Goal: Information Seeking & Learning: Learn about a topic

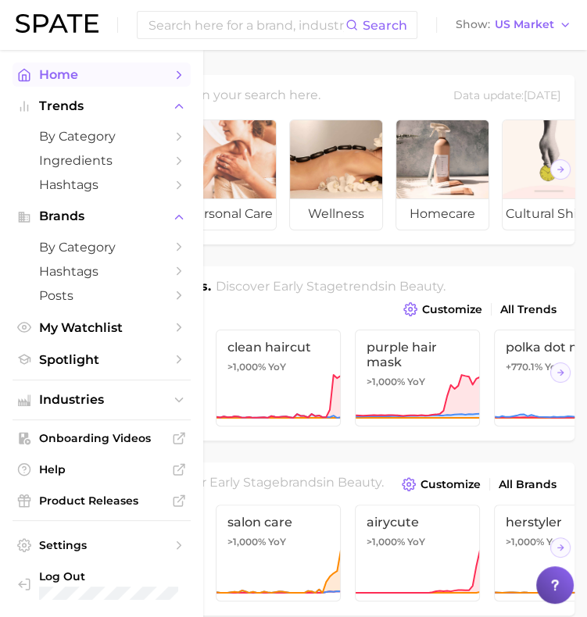
click at [32, 75] on link "Home" at bounding box center [102, 75] width 178 height 24
click at [105, 74] on span "Home" at bounding box center [101, 74] width 125 height 15
click at [113, 108] on span "Trends" at bounding box center [101, 106] width 125 height 14
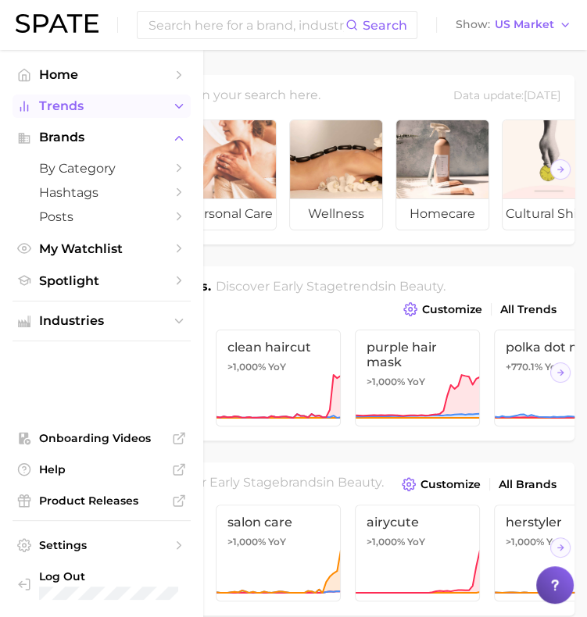
click at [113, 107] on span "Trends" at bounding box center [101, 106] width 125 height 14
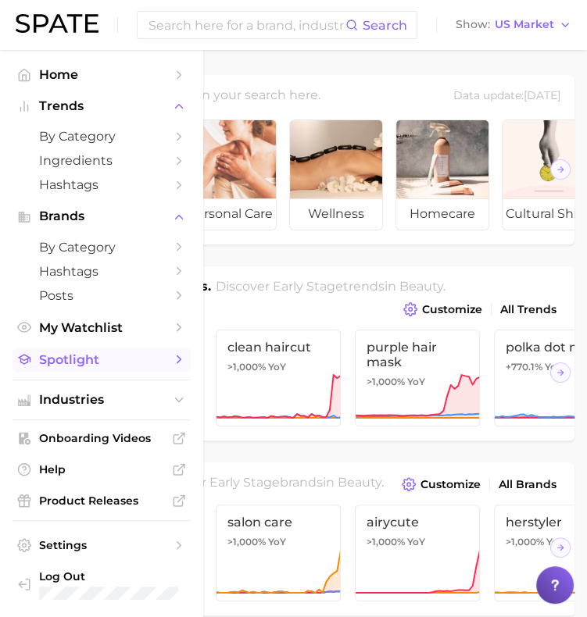
click at [130, 359] on span "Spotlight" at bounding box center [101, 359] width 125 height 15
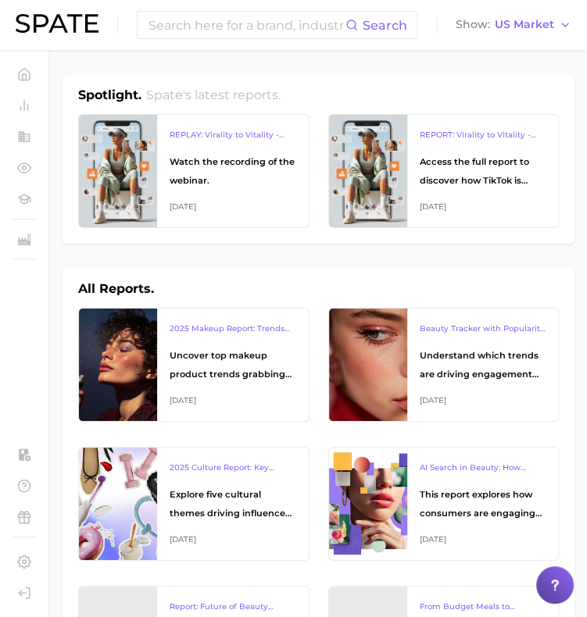
click at [45, 24] on img at bounding box center [57, 23] width 83 height 19
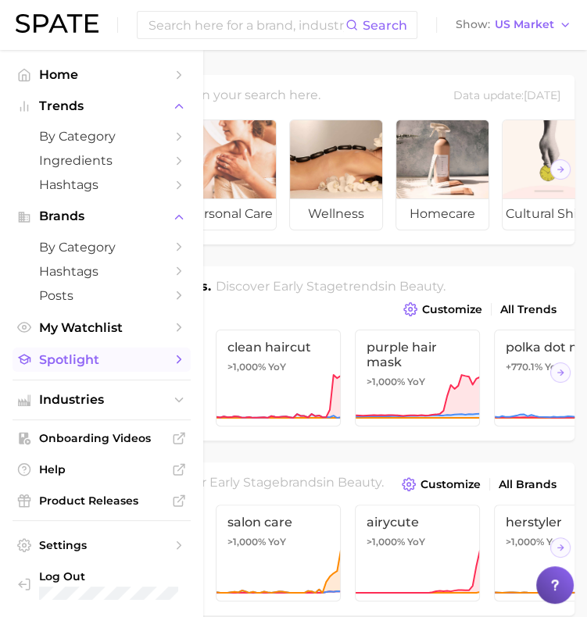
click at [89, 367] on span "Spotlight" at bounding box center [101, 359] width 125 height 15
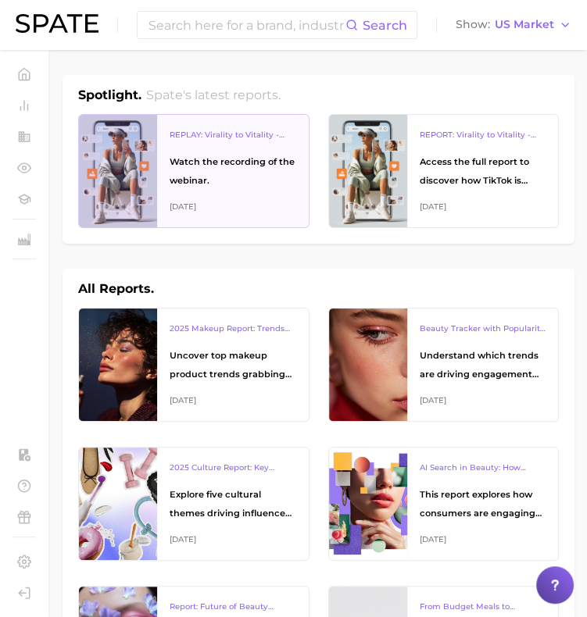
click at [203, 167] on div "Watch the recording of the webinar." at bounding box center [233, 171] width 127 height 38
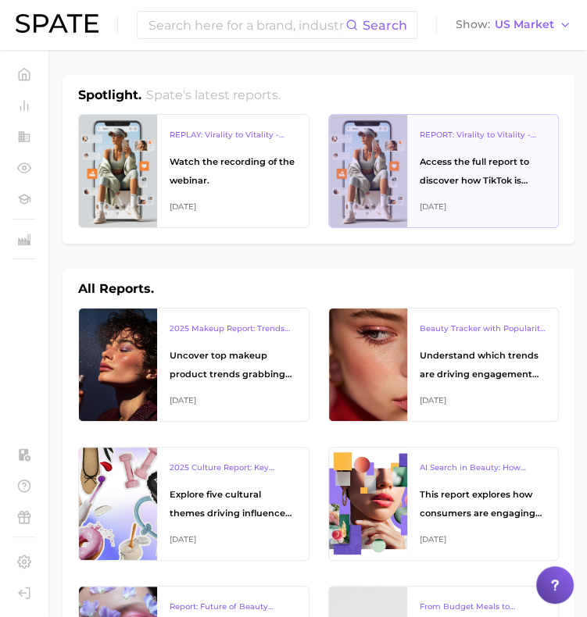
click at [421, 147] on div "REPORT: Virality to Vitality - How TikTok is Driving Wellness Discovery Access …" at bounding box center [483, 171] width 152 height 113
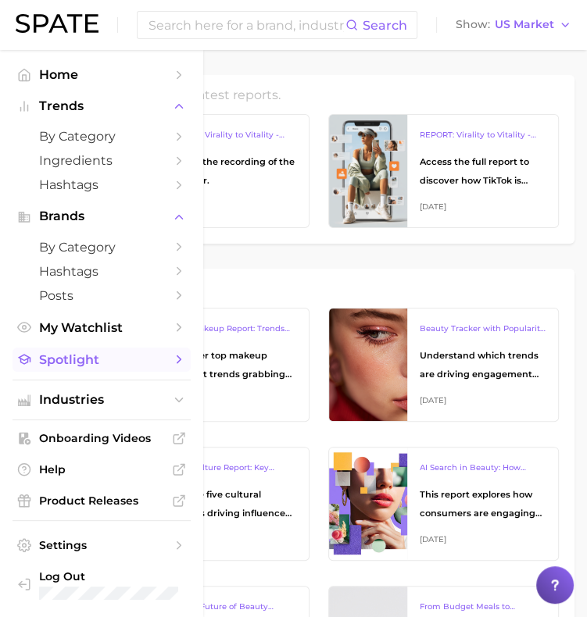
click at [95, 363] on span "Spotlight" at bounding box center [101, 359] width 125 height 15
click at [136, 405] on span "Industries" at bounding box center [101, 400] width 125 height 14
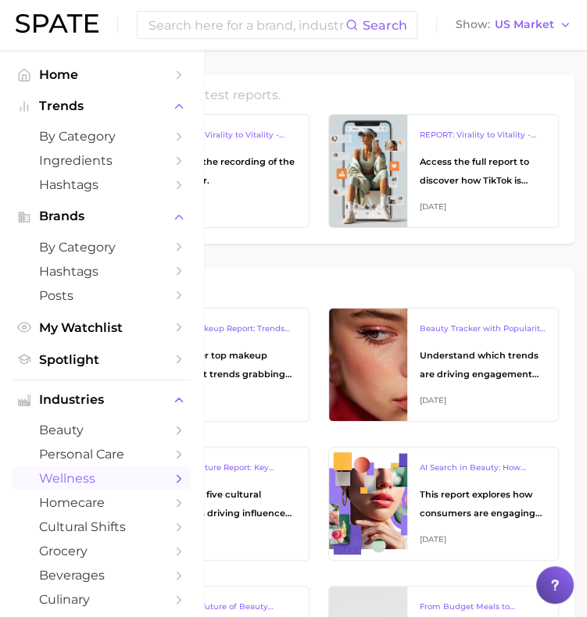
click at [172, 481] on icon "Sidebar" at bounding box center [179, 479] width 14 height 14
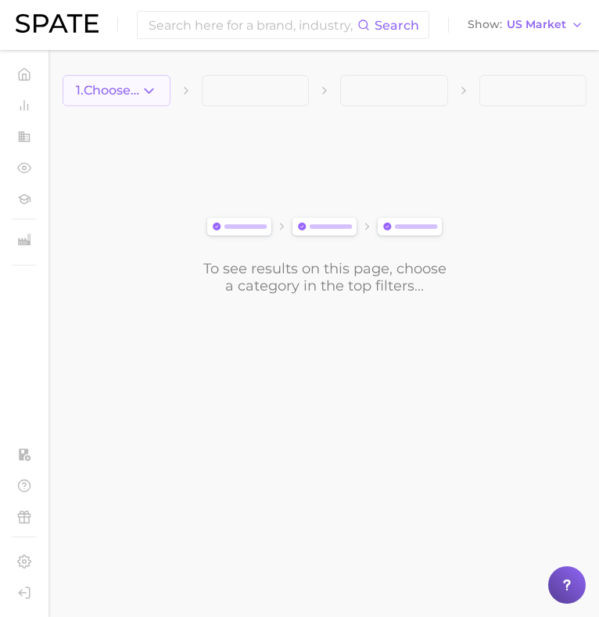
click at [159, 87] on button "1. Choose Category" at bounding box center [117, 90] width 108 height 31
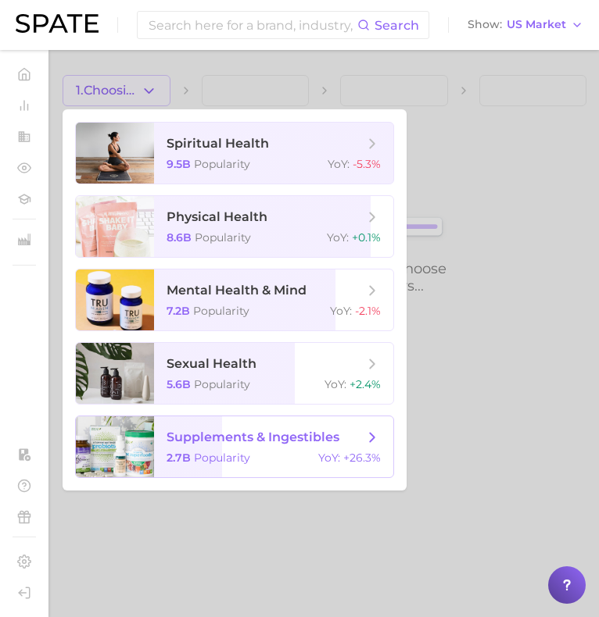
click at [273, 459] on div "2.7b Popularity YoY : +26.3%" at bounding box center [273, 458] width 214 height 14
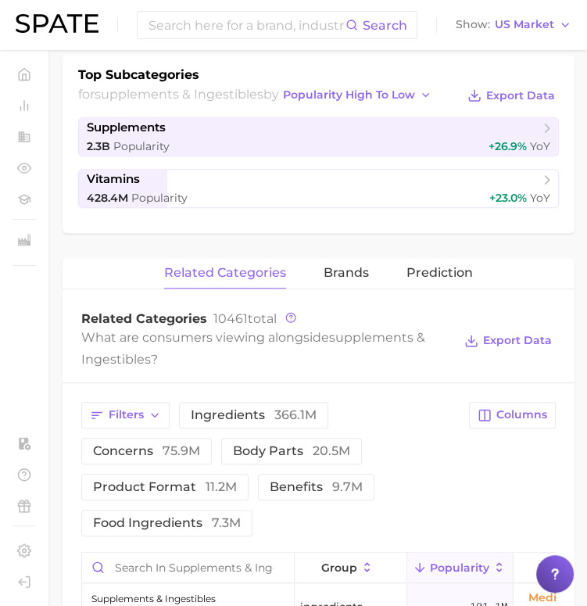
scroll to position [361, 0]
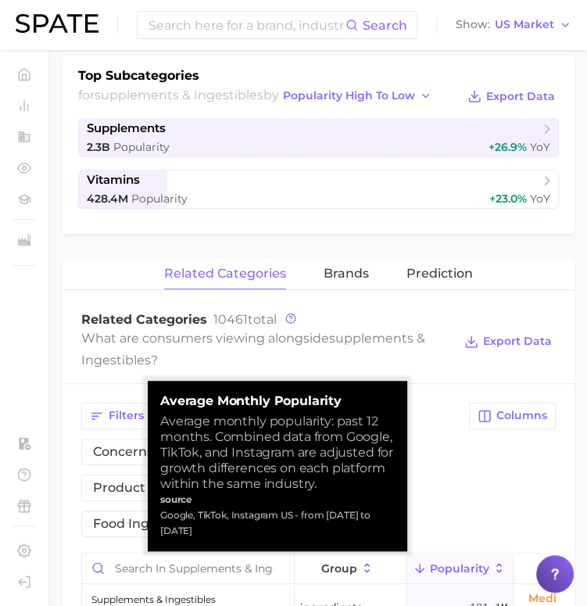
drag, startPoint x: 330, startPoint y: 513, endPoint x: 351, endPoint y: 524, distance: 23.8
click at [351, 524] on div "Google, TikTok, Instagram US - from [DATE] to [DATE]" at bounding box center [277, 522] width 234 height 31
copy div "[DATE] to [DATE]"
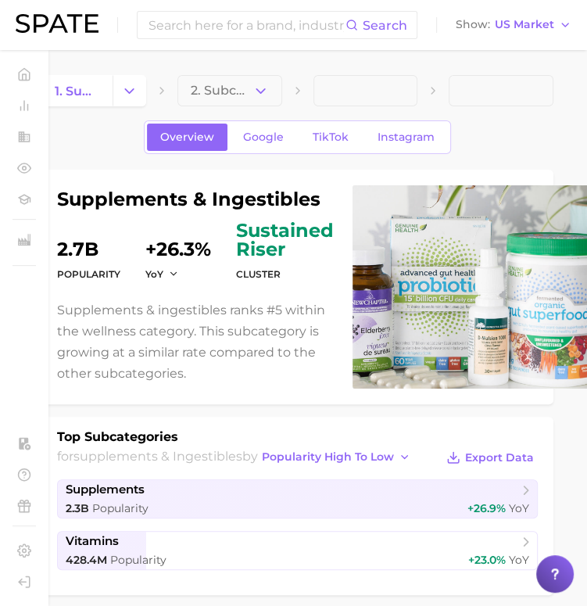
scroll to position [0, 27]
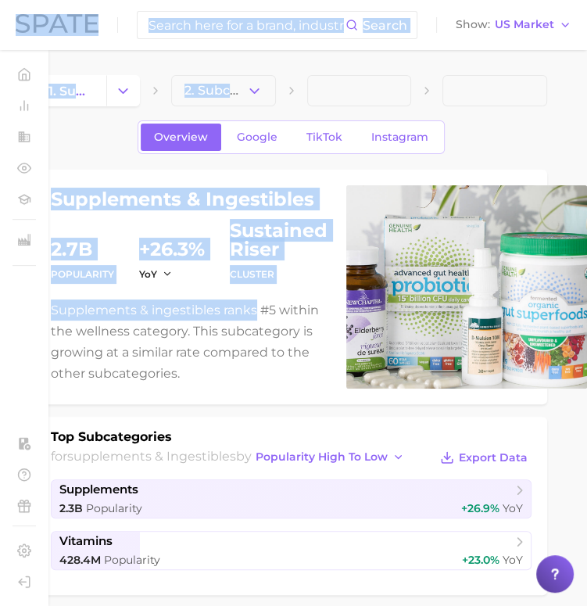
drag, startPoint x: 255, startPoint y: 319, endPoint x: 681, endPoint y: 314, distance: 426.7
click at [559, 314] on html "Search Show US Market Home Trends by Category Ingredients Hashtags Brands by Ca…" at bounding box center [266, 303] width 587 height 606
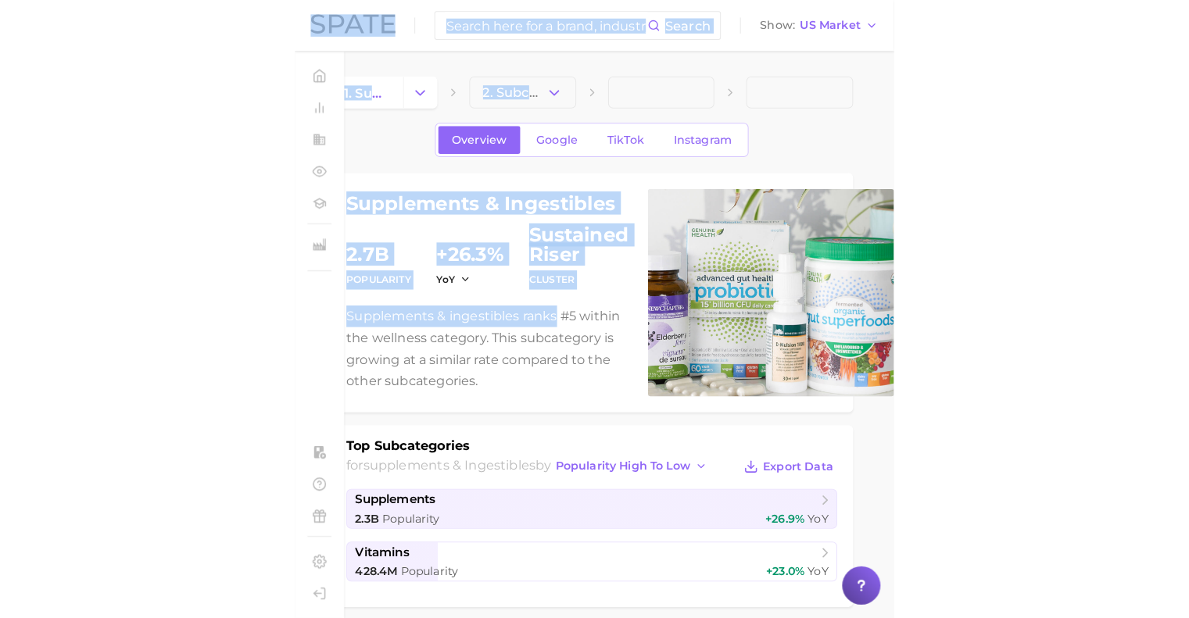
scroll to position [0, 0]
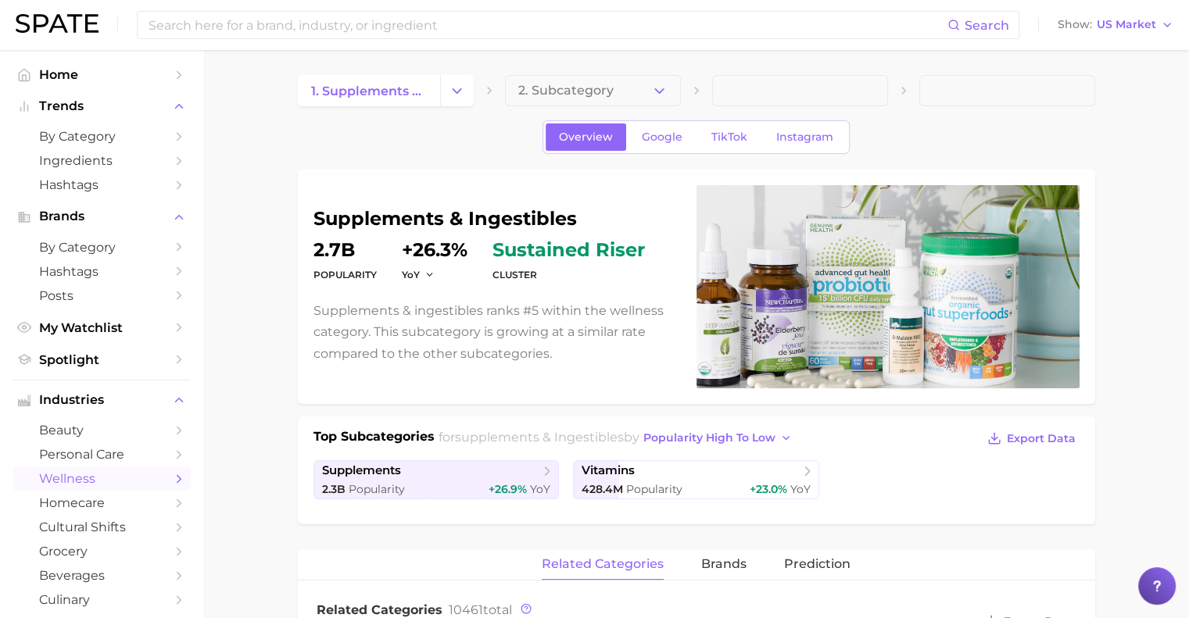
click at [598, 241] on div at bounding box center [887, 286] width 383 height 203
click at [592, 273] on dt "cluster" at bounding box center [568, 275] width 152 height 19
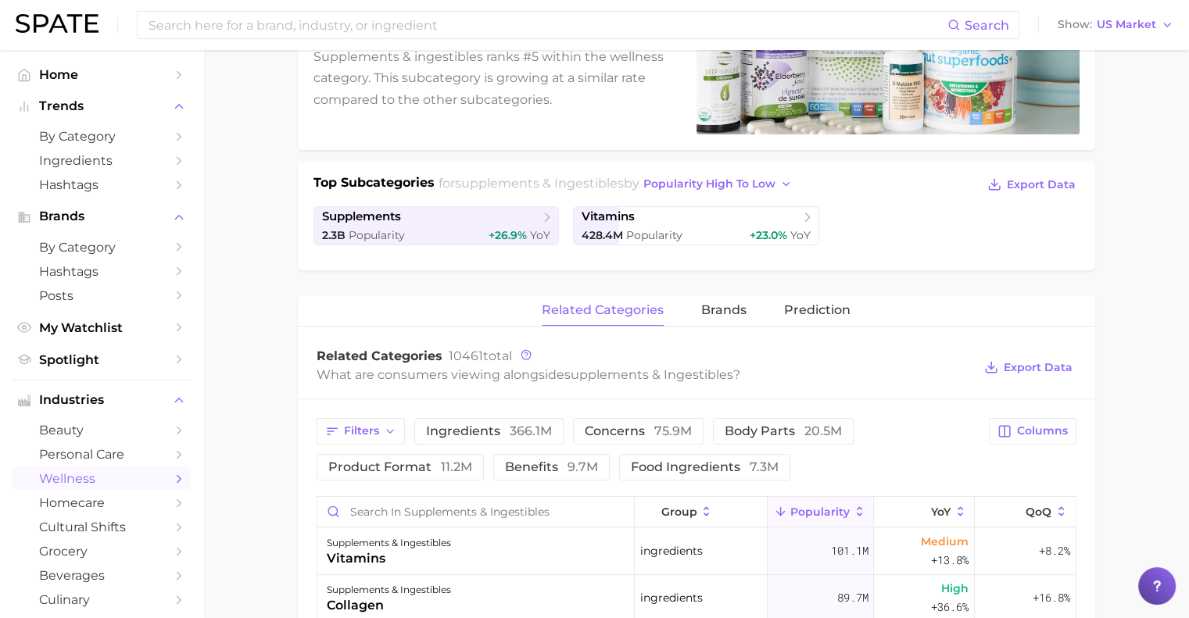
scroll to position [255, 0]
click at [598, 360] on span "Export Data" at bounding box center [1037, 366] width 69 height 13
click at [110, 109] on span "Trends" at bounding box center [101, 106] width 125 height 14
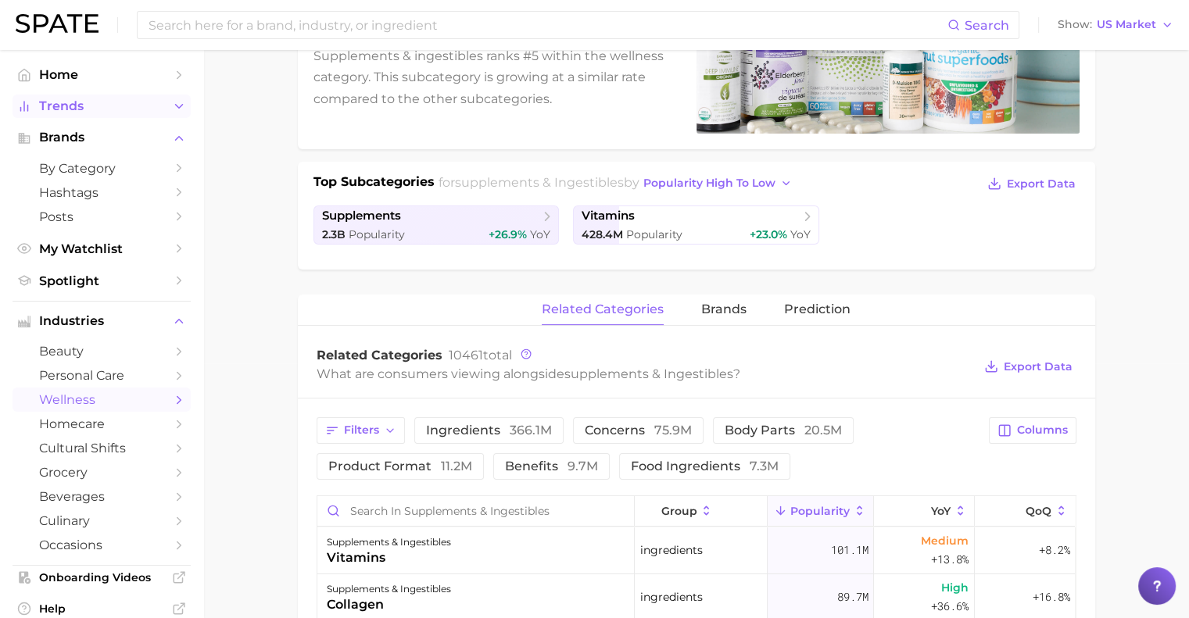
click at [109, 109] on span "Trends" at bounding box center [101, 106] width 125 height 14
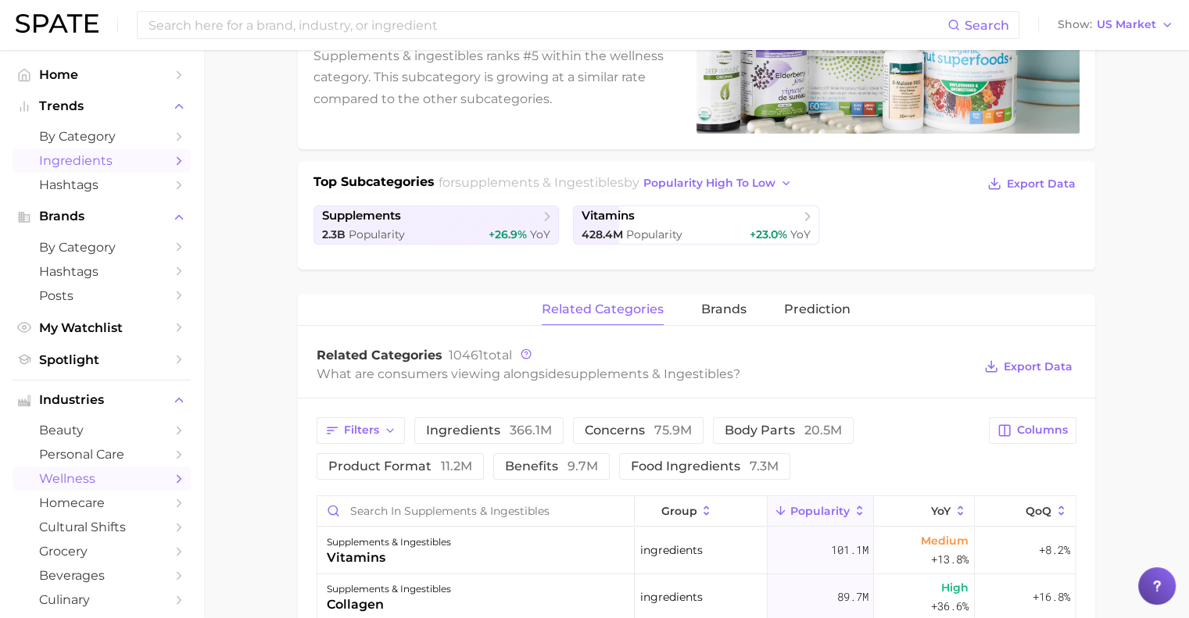
click at [89, 152] on link "Ingredients" at bounding box center [102, 160] width 178 height 24
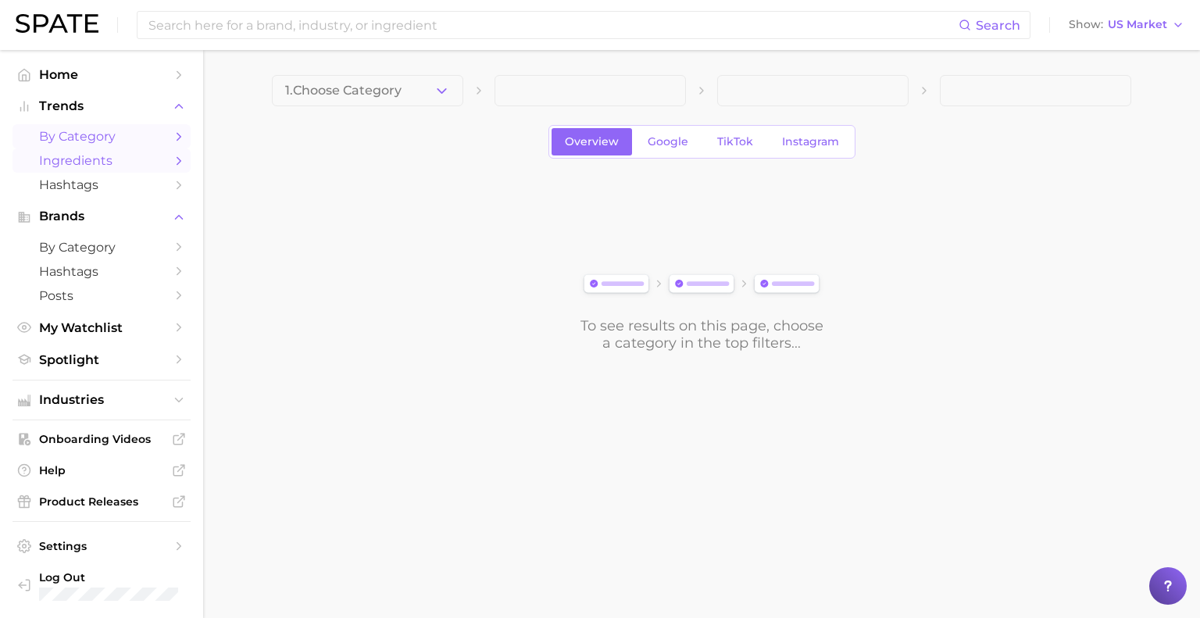
click at [86, 135] on span "by Category" at bounding box center [101, 136] width 125 height 15
click at [362, 90] on span "1. Choose Category" at bounding box center [343, 91] width 116 height 14
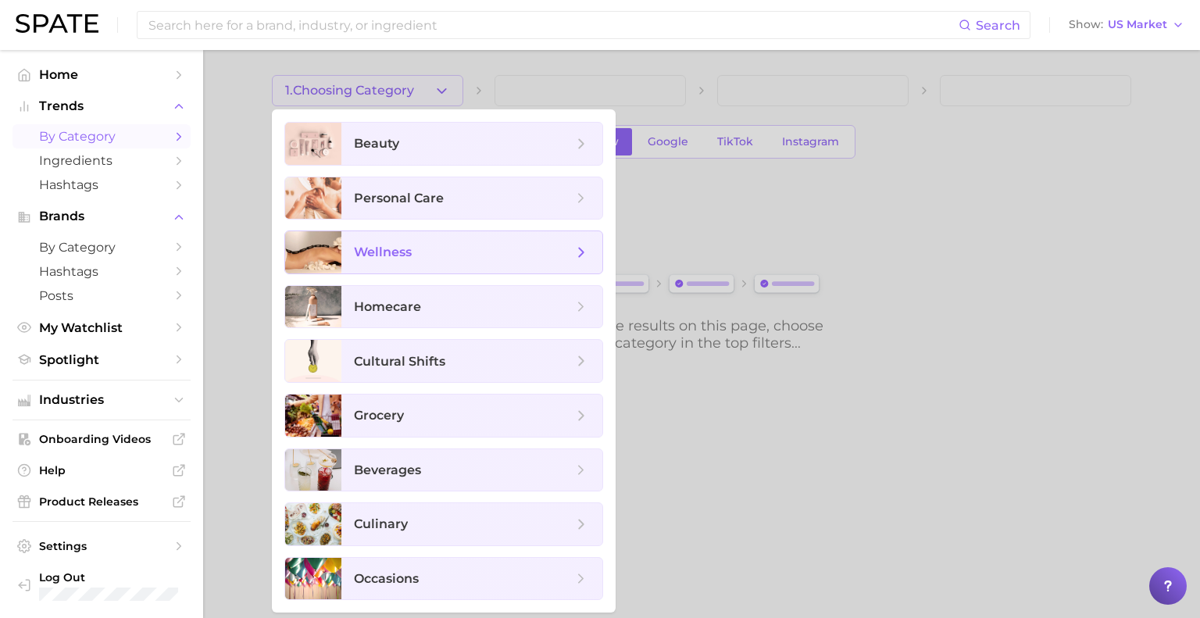
click at [391, 237] on span "wellness" at bounding box center [471, 252] width 261 height 42
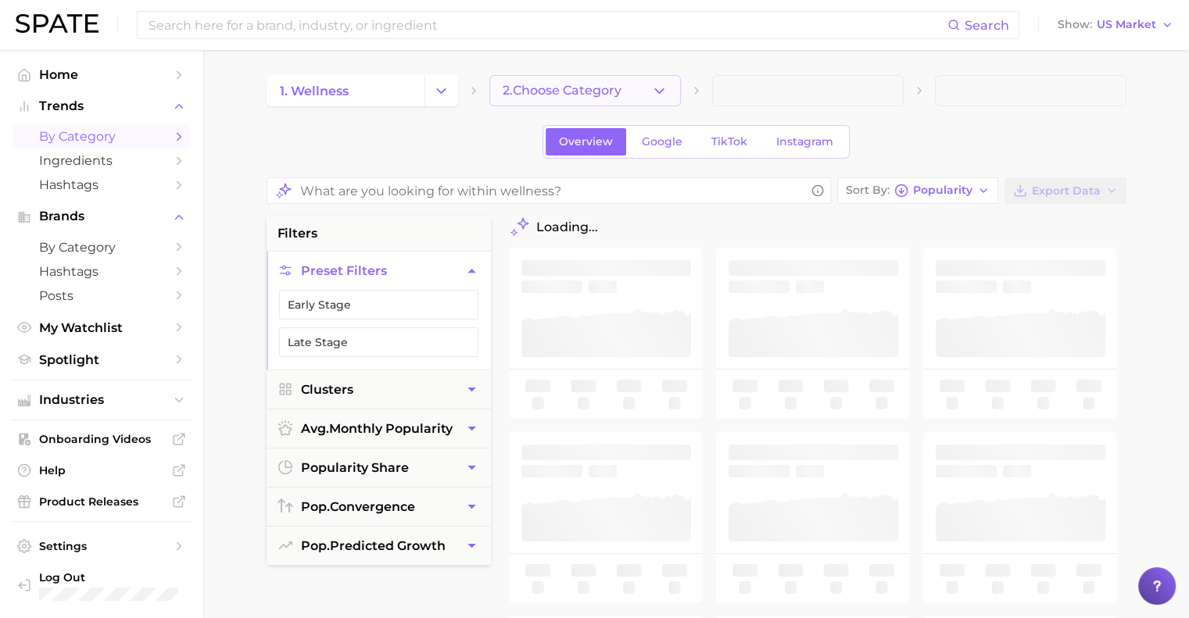
click at [598, 93] on span "2. Choose Category" at bounding box center [561, 91] width 119 height 14
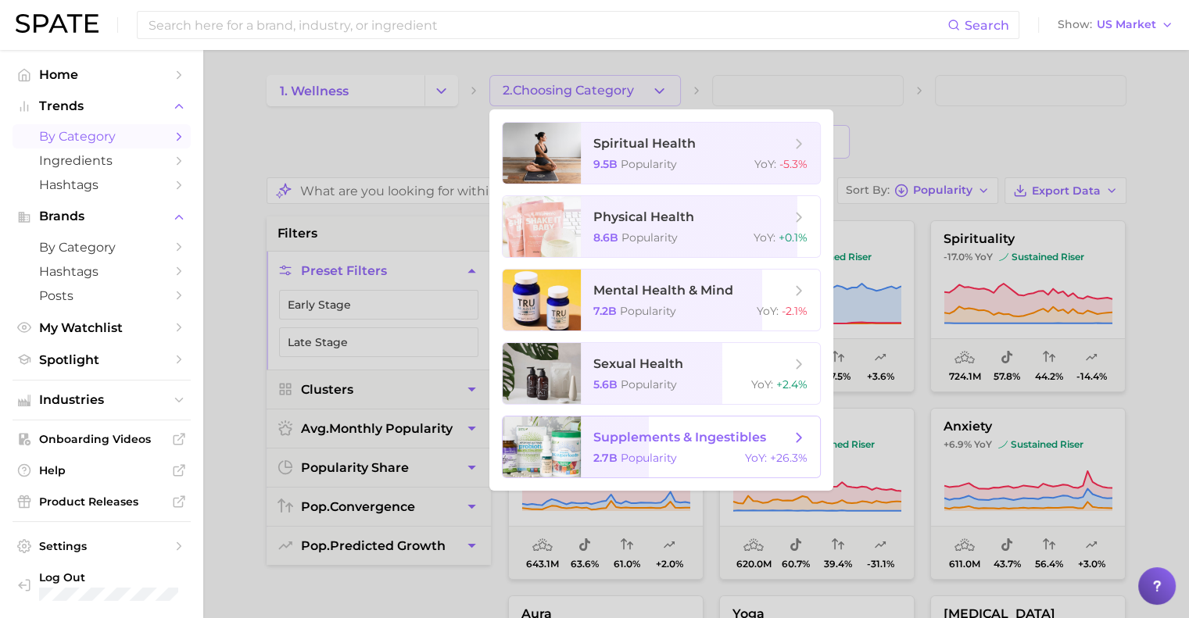
click at [598, 460] on span "Popularity" at bounding box center [648, 458] width 56 height 14
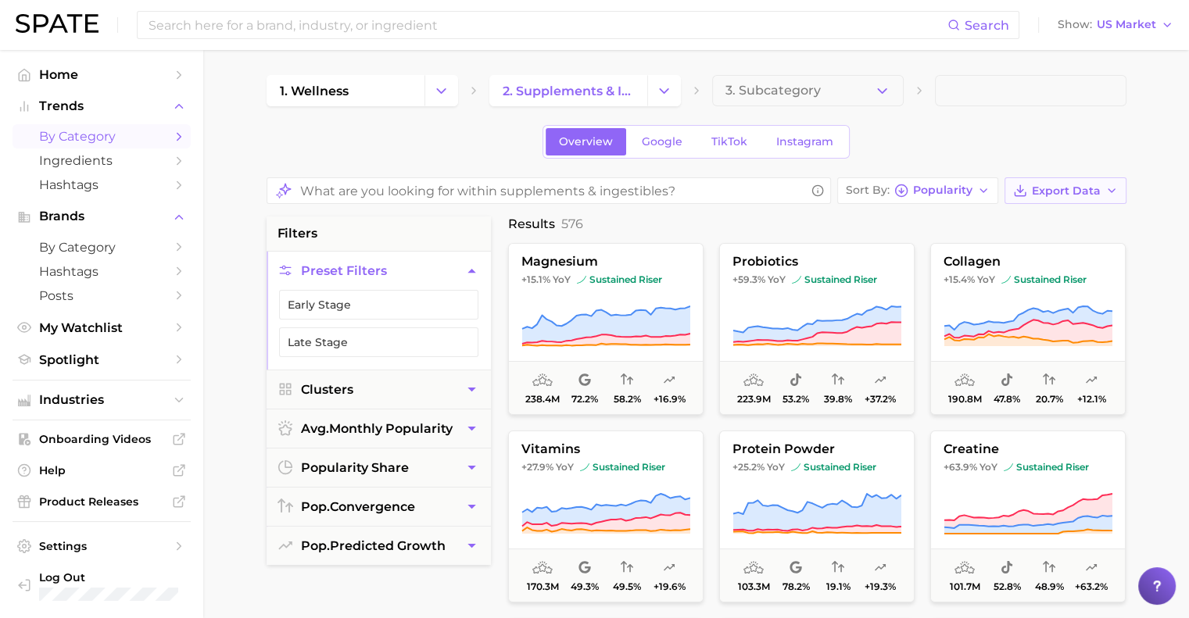
click at [598, 191] on span "Export Data" at bounding box center [1065, 190] width 69 height 13
click at [598, 245] on span "Time Series CSV" at bounding box center [1026, 247] width 91 height 13
